Goal: Check status: Check status

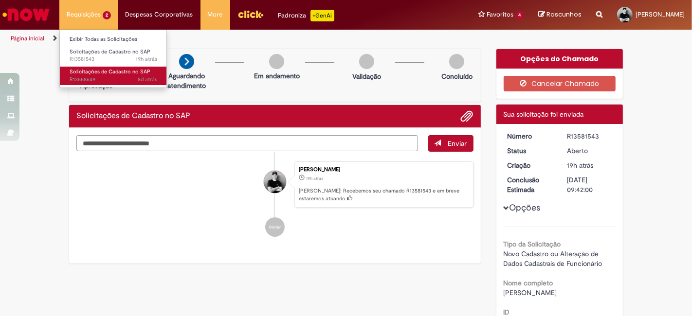
click at [98, 70] on span "Solicitações de Cadastro no SAP" at bounding box center [110, 71] width 81 height 7
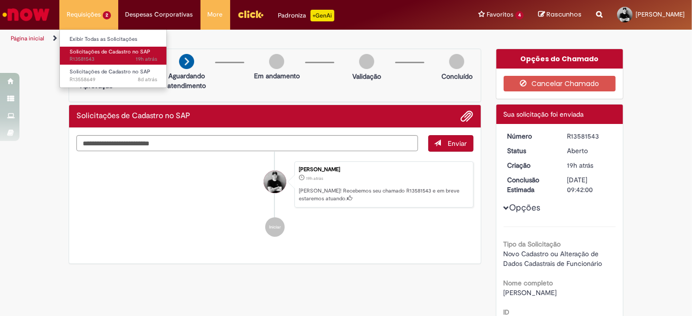
click at [95, 52] on span "Solicitações de Cadastro no SAP" at bounding box center [110, 51] width 81 height 7
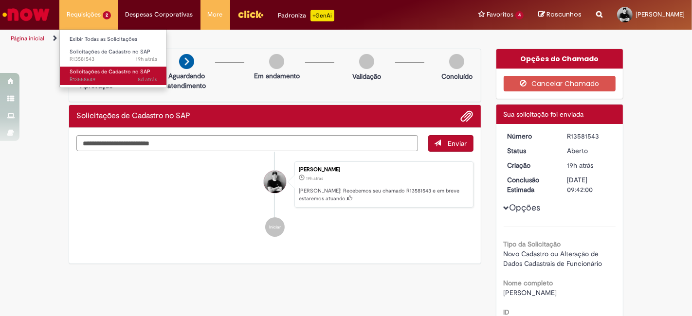
click at [85, 74] on span "Solicitações de Cadastro no SAP" at bounding box center [110, 71] width 81 height 7
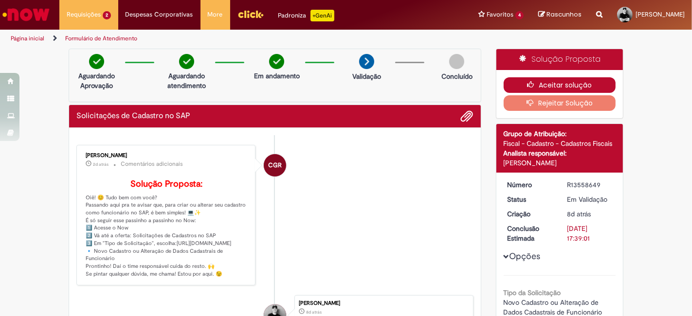
click at [531, 86] on icon "button" at bounding box center [533, 84] width 12 height 7
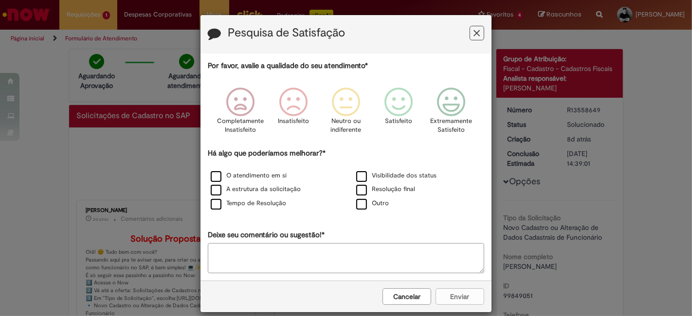
drag, startPoint x: 470, startPoint y: 33, endPoint x: 453, endPoint y: 42, distance: 19.4
click at [474, 34] on icon "Feedback" at bounding box center [477, 33] width 6 height 10
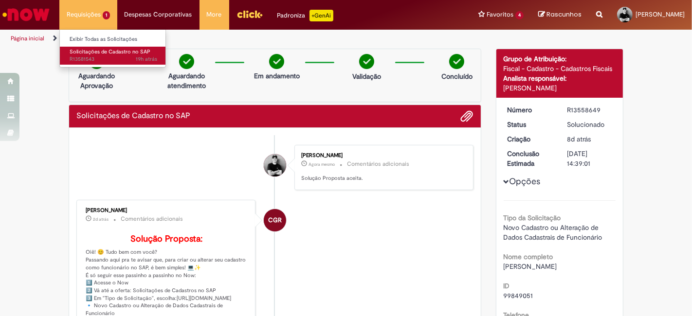
click at [90, 55] on span "Solicitações de Cadastro no SAP" at bounding box center [110, 51] width 81 height 7
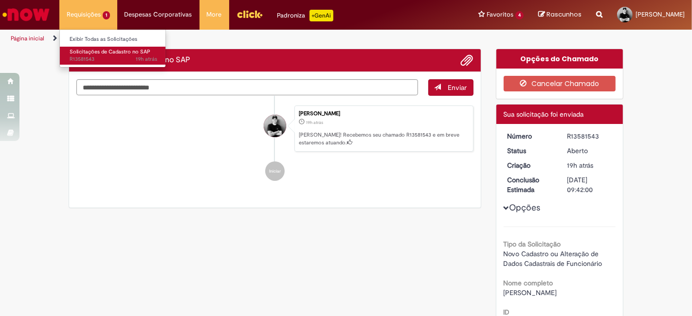
click at [91, 52] on span "Solicitações de Cadastro no SAP" at bounding box center [110, 51] width 81 height 7
